Goal: Task Accomplishment & Management: Use online tool/utility

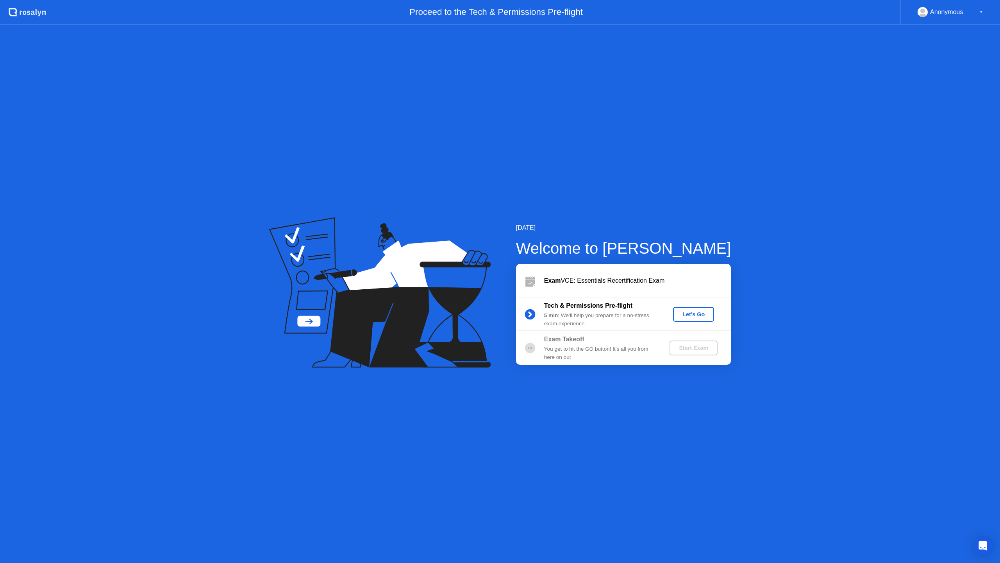
click at [562, 297] on div "Let's Go" at bounding box center [693, 314] width 35 height 6
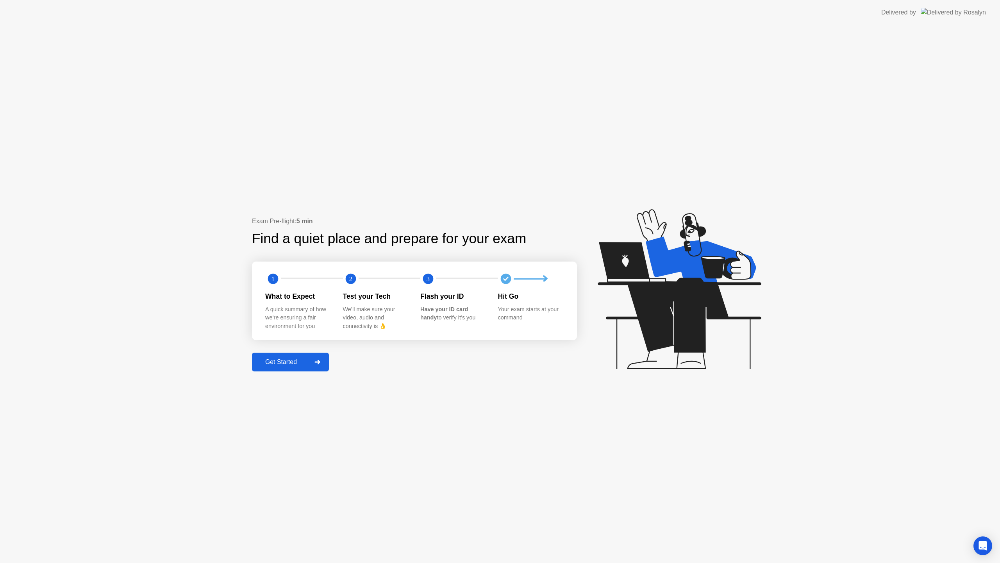
click at [289, 297] on div "Get Started" at bounding box center [281, 361] width 54 height 7
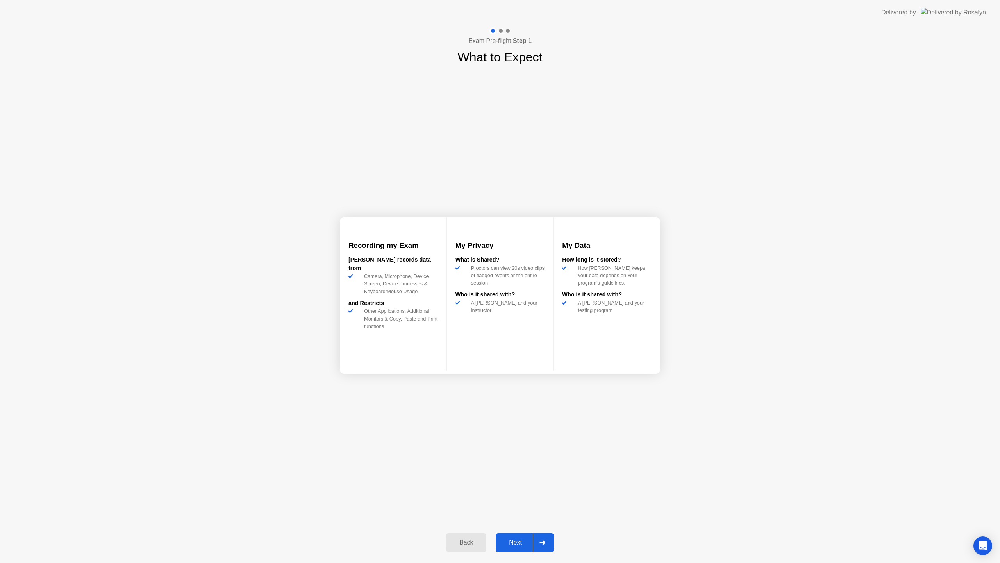
click at [519, 297] on div "Next" at bounding box center [515, 542] width 35 height 7
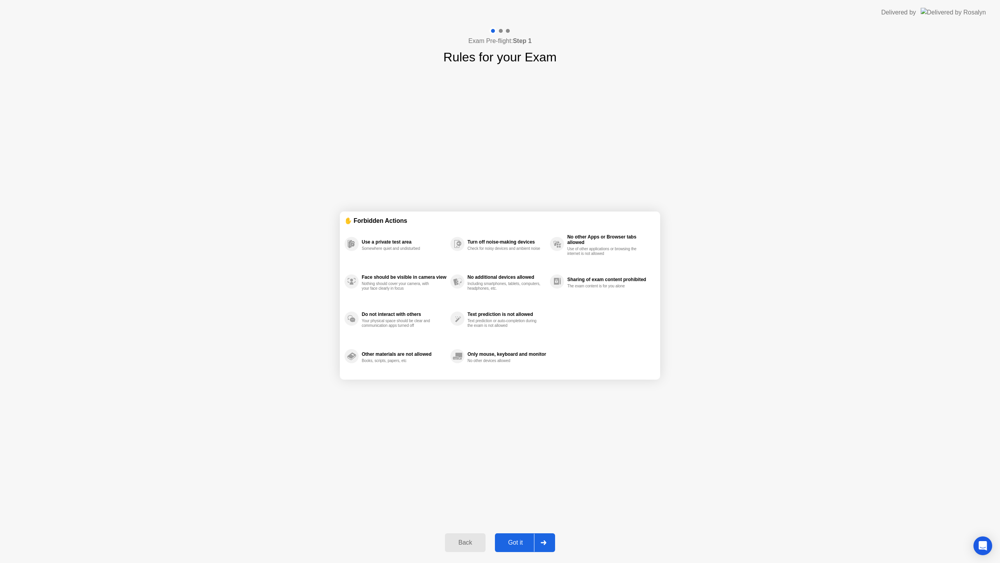
click at [519, 297] on div "Got it" at bounding box center [515, 542] width 37 height 7
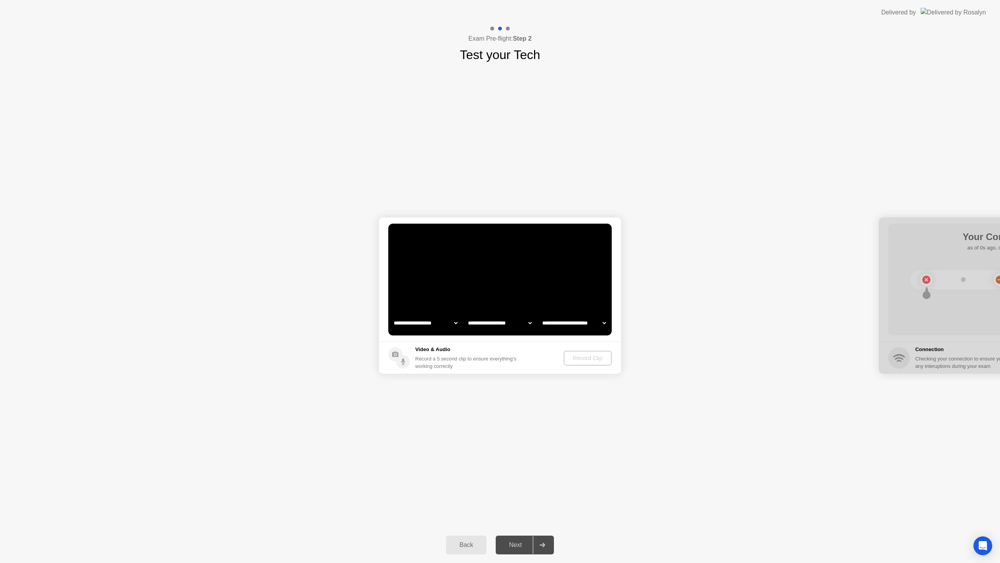
select select "**********"
select select "*******"
click at [562, 297] on button "Record Clip" at bounding box center [588, 357] width 47 height 15
click at [522, 297] on div "Next" at bounding box center [515, 544] width 35 height 7
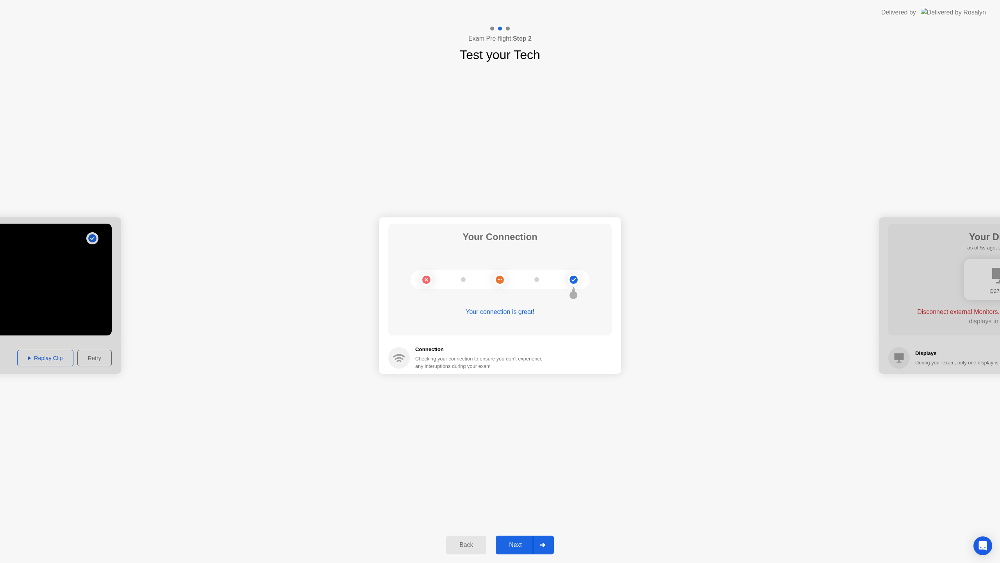
click at [523, 297] on button "Next" at bounding box center [525, 544] width 58 height 19
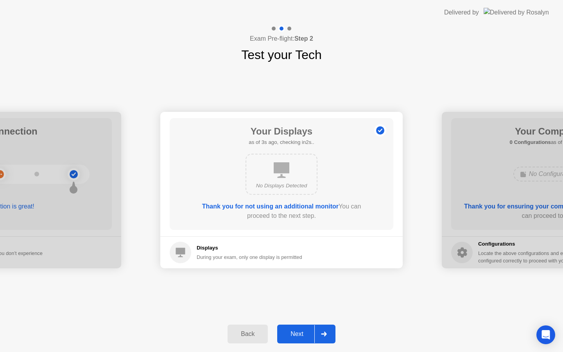
click at [297, 297] on button "Next" at bounding box center [306, 333] width 58 height 19
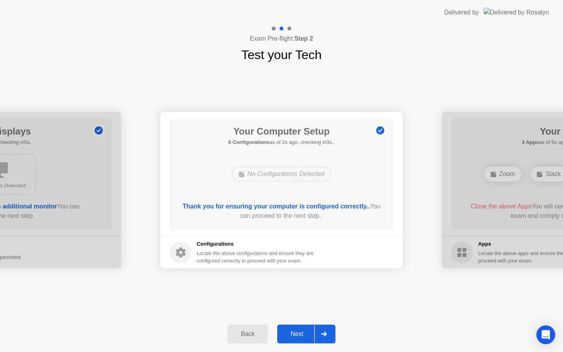
click at [298, 297] on div "Next" at bounding box center [296, 333] width 35 height 7
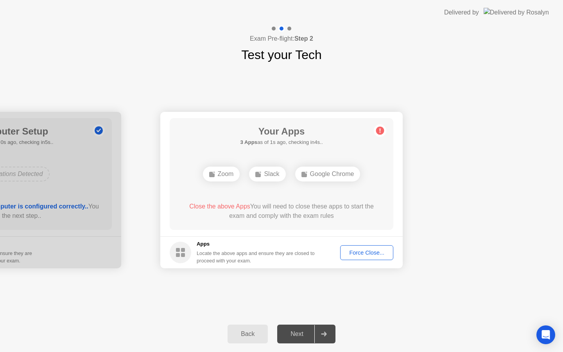
click at [359, 249] on div "Force Close..." at bounding box center [367, 252] width 48 height 6
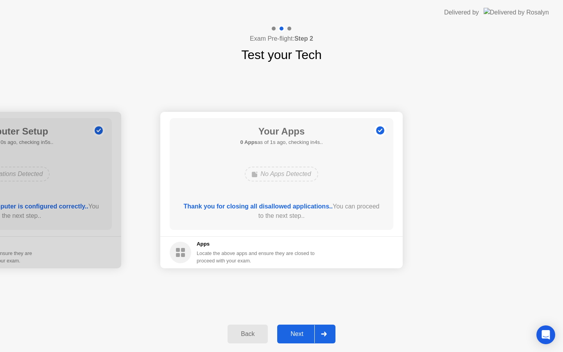
click at [306, 297] on div "Next" at bounding box center [296, 333] width 35 height 7
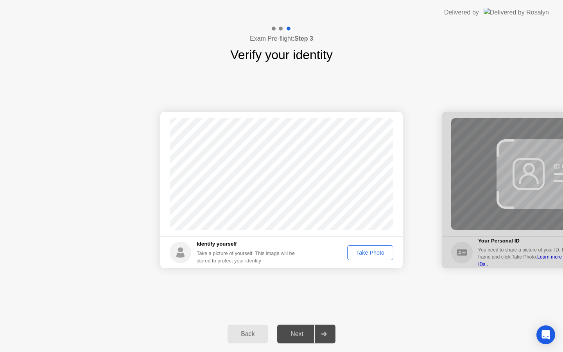
click at [365, 249] on div "Take Photo" at bounding box center [370, 252] width 41 height 6
click at [309, 297] on div "Next" at bounding box center [296, 333] width 35 height 7
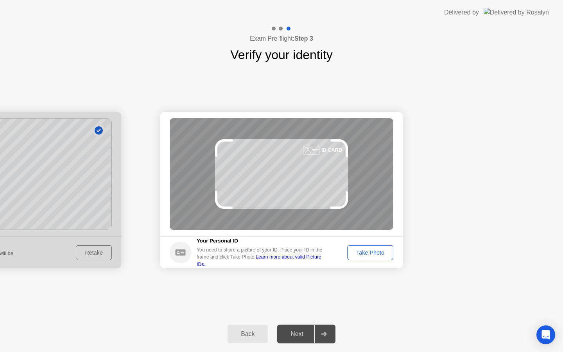
click at [381, 255] on div "Take Photo" at bounding box center [370, 252] width 41 height 6
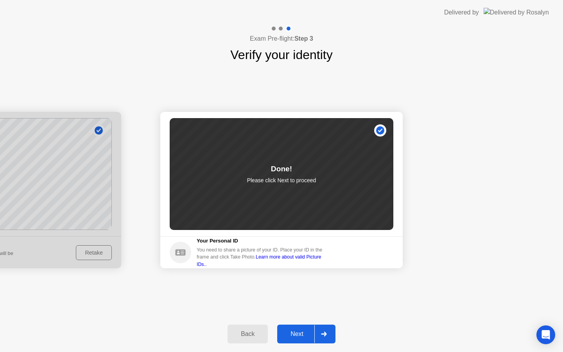
click at [293, 297] on button "Next" at bounding box center [306, 333] width 58 height 19
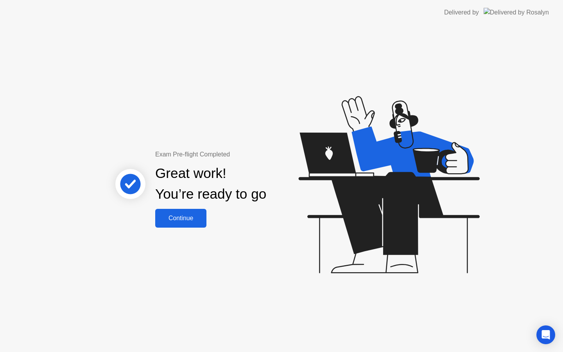
click at [193, 214] on div "Continue" at bounding box center [180, 217] width 46 height 7
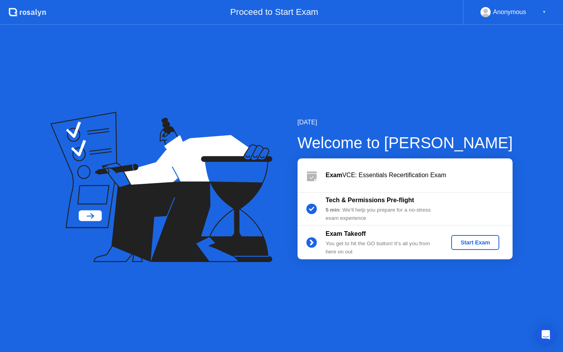
click at [479, 239] on div "Start Exam" at bounding box center [475, 242] width 42 height 6
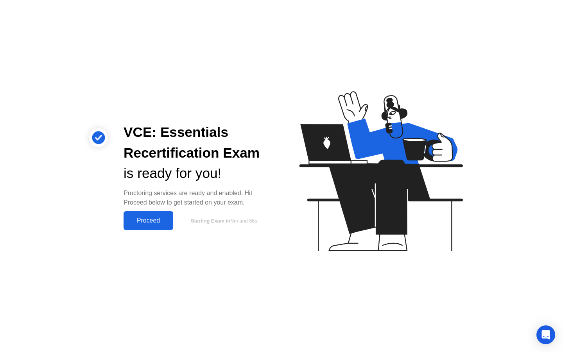
click at [151, 220] on div "Proceed" at bounding box center [148, 220] width 45 height 7
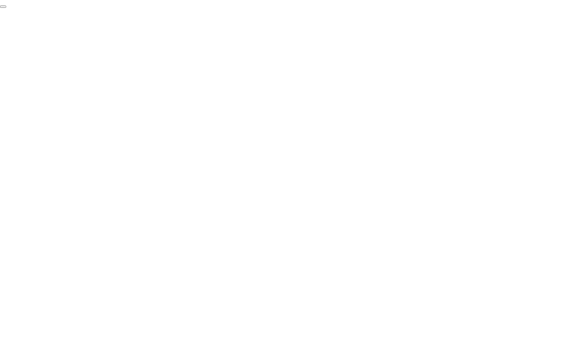
click div "End Proctoring Session"
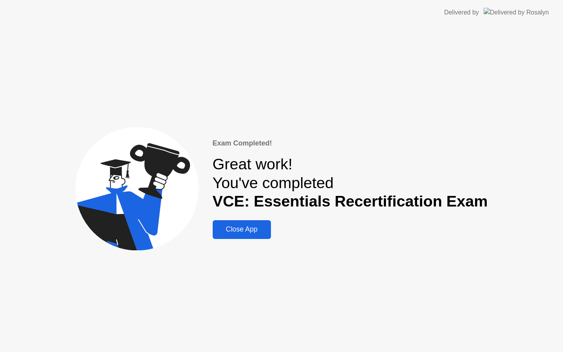
click at [254, 219] on div "Exam Completed! Great work! You've completed VCE: Essentials Recertification Ex…" at bounding box center [350, 188] width 275 height 101
click at [250, 229] on div "Close App" at bounding box center [242, 229] width 54 height 8
